Goal: Check status: Check status

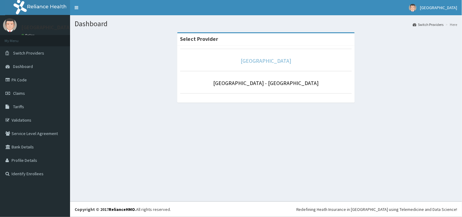
click at [256, 64] on link "[GEOGRAPHIC_DATA]" at bounding box center [266, 60] width 51 height 7
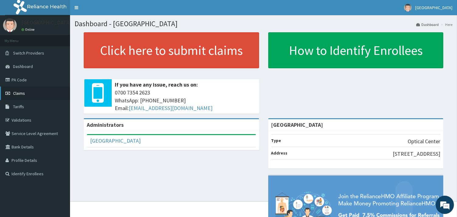
click at [35, 95] on link "Claims" at bounding box center [35, 93] width 70 height 13
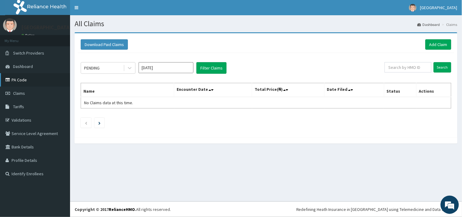
click at [26, 79] on link "PA Code" at bounding box center [35, 79] width 70 height 13
click at [113, 69] on div "PENDING" at bounding box center [102, 68] width 42 height 10
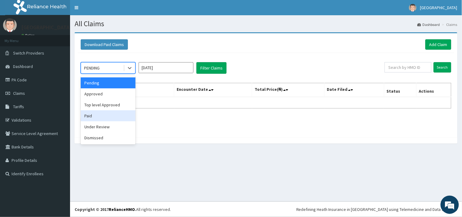
click at [106, 117] on div "Paid" at bounding box center [108, 115] width 55 height 11
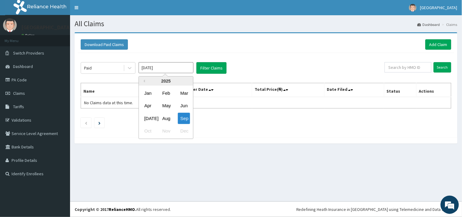
click at [159, 67] on input "[DATE]" at bounding box center [166, 67] width 55 height 11
click at [149, 94] on div "Jan" at bounding box center [148, 92] width 12 height 11
type input "Jan 2025"
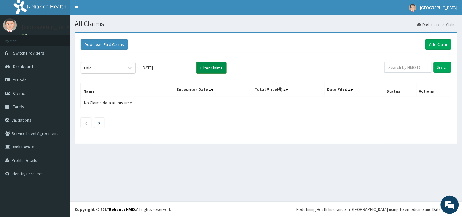
click at [211, 65] on button "Filter Claims" at bounding box center [211, 68] width 30 height 12
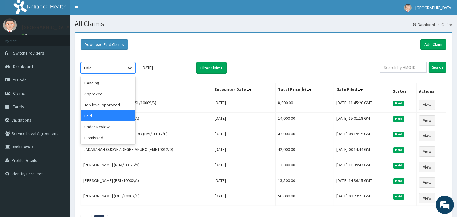
click at [129, 68] on icon at bounding box center [130, 68] width 4 height 2
click at [117, 83] on div "Pending" at bounding box center [108, 82] width 55 height 11
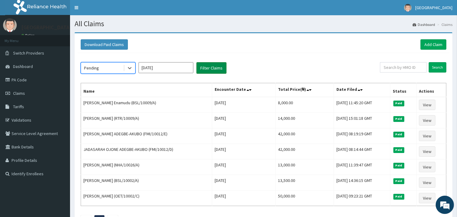
click at [205, 66] on button "Filter Claims" at bounding box center [211, 68] width 30 height 12
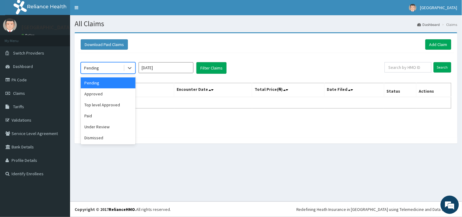
click at [115, 65] on div "Pending" at bounding box center [102, 68] width 42 height 10
click at [119, 127] on div "Under Review" at bounding box center [108, 126] width 55 height 11
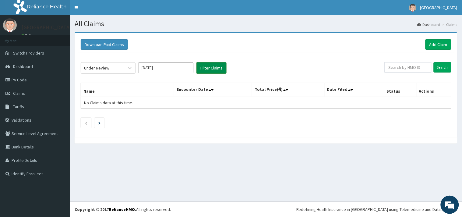
click at [210, 71] on button "Filter Claims" at bounding box center [211, 68] width 30 height 12
click at [183, 70] on input "Jan 2025" at bounding box center [166, 67] width 55 height 11
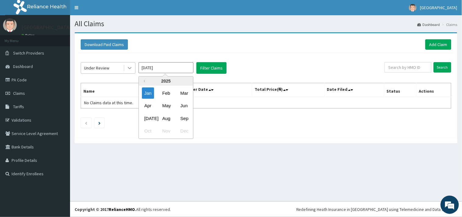
click at [131, 68] on icon at bounding box center [130, 68] width 6 height 6
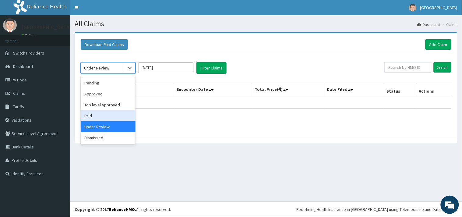
click at [108, 114] on div "Paid" at bounding box center [108, 115] width 55 height 11
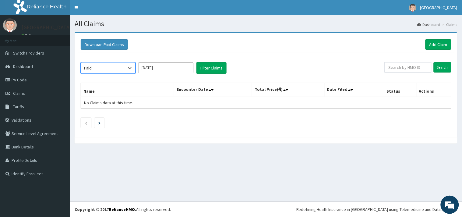
click at [182, 67] on input "Jan 2025" at bounding box center [166, 67] width 55 height 11
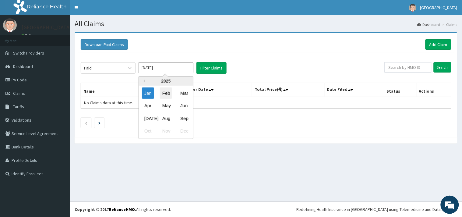
click at [167, 95] on div "Feb" at bounding box center [166, 92] width 12 height 11
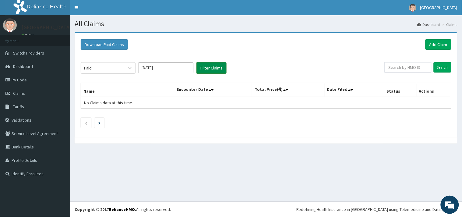
click at [207, 66] on button "Filter Claims" at bounding box center [211, 68] width 30 height 12
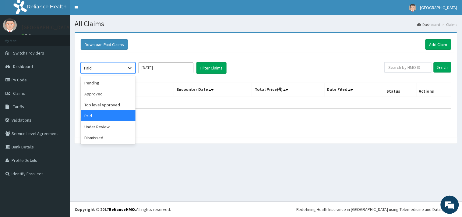
click at [130, 66] on icon at bounding box center [130, 68] width 6 height 6
click at [123, 82] on div "Pending" at bounding box center [108, 82] width 55 height 11
click at [123, 82] on div "option Paid, selected. option Pending focused, 1 of 6. 6 results available. Use…" at bounding box center [266, 93] width 377 height 81
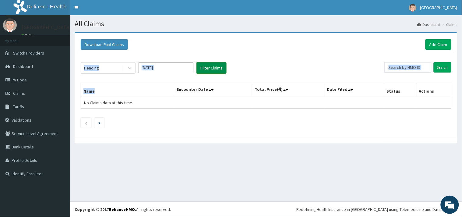
click at [214, 65] on button "Filter Claims" at bounding box center [211, 68] width 30 height 12
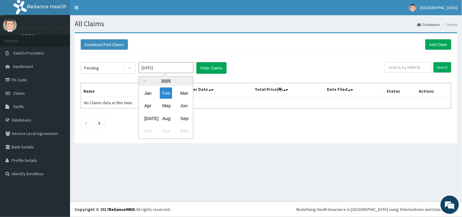
click at [160, 68] on input "Feb 2025" at bounding box center [166, 67] width 55 height 11
click at [183, 93] on div "Mar" at bounding box center [184, 92] width 12 height 11
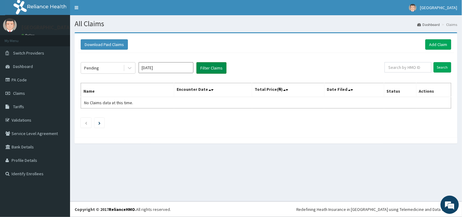
click at [211, 65] on button "Filter Claims" at bounding box center [211, 68] width 30 height 12
click at [121, 66] on div "Pending" at bounding box center [102, 68] width 42 height 10
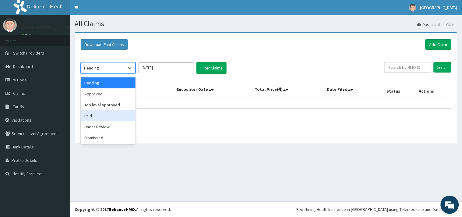
click at [108, 112] on div "Paid" at bounding box center [108, 115] width 55 height 11
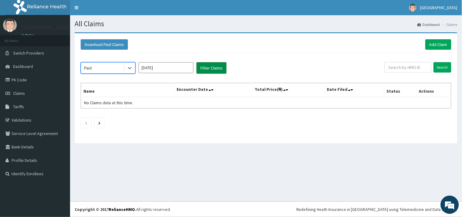
click at [214, 67] on button "Filter Claims" at bounding box center [211, 68] width 30 height 12
click at [187, 64] on input "Mar 2025" at bounding box center [166, 67] width 55 height 11
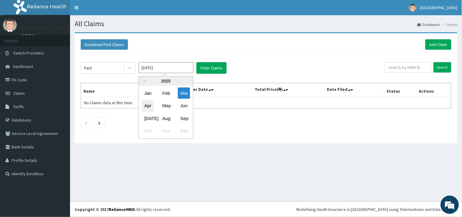
click at [148, 104] on div "Apr" at bounding box center [148, 105] width 12 height 11
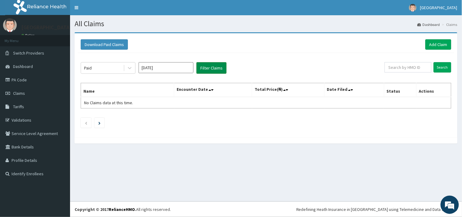
click at [212, 68] on button "Filter Claims" at bounding box center [211, 68] width 30 height 12
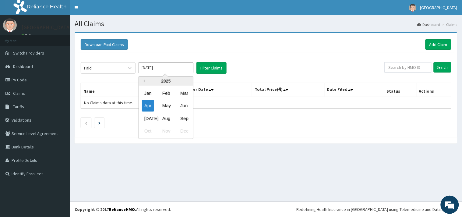
click at [177, 66] on input "Apr 2025" at bounding box center [166, 67] width 55 height 11
click at [149, 92] on div "Jan" at bounding box center [148, 92] width 12 height 11
type input "Jan 2025"
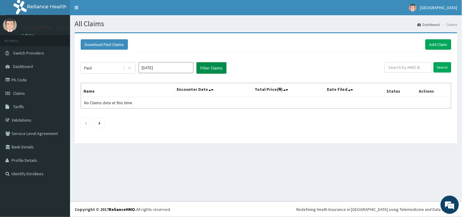
click at [211, 66] on button "Filter Claims" at bounding box center [211, 68] width 30 height 12
